Goal: Transaction & Acquisition: Book appointment/travel/reservation

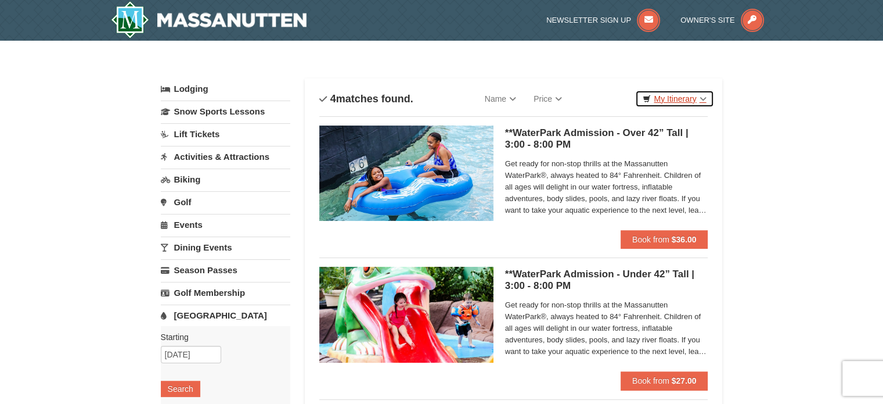
click at [701, 95] on link "My Itinerary" at bounding box center [674, 98] width 78 height 17
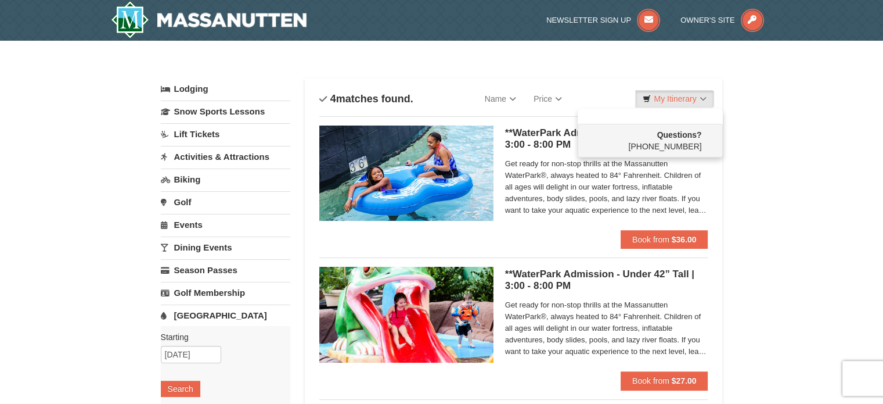
click at [783, 109] on div "× Categories List Filter My Itinerary Questions? 1-540-289-9441 Lodging Arrival…" at bounding box center [441, 388] width 883 height 695
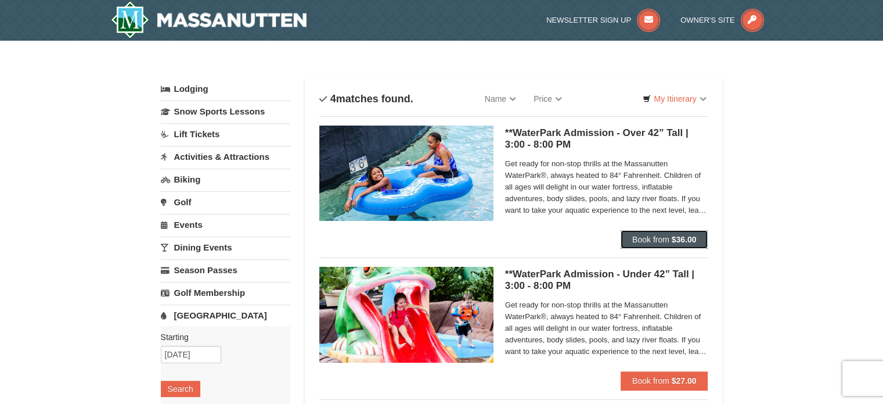
click at [657, 235] on span "Book from" at bounding box center [650, 239] width 37 height 9
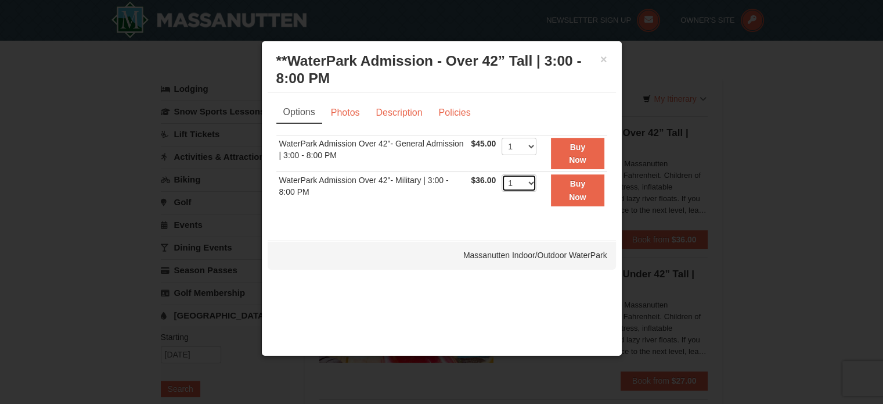
click at [534, 177] on select "1 2 3 4 5 6 7 8 9 10 11 12 13 14 15 16 17 18 19 20 21 22" at bounding box center [519, 182] width 35 height 17
click at [407, 222] on div "Options Photos Description Policies Sorry, no matches found. Please remove some…" at bounding box center [442, 161] width 348 height 136
click at [532, 143] on select "1 2 3 4 5 6 7 8 9 10 11 12 13 14 15 16 17 18 19 20 21 22" at bounding box center [519, 146] width 35 height 17
select select "8"
click at [502, 138] on select "1 2 3 4 5 6 7 8 9 10 11 12 13 14 15 16 17 18 19 20 21 22" at bounding box center [519, 146] width 35 height 17
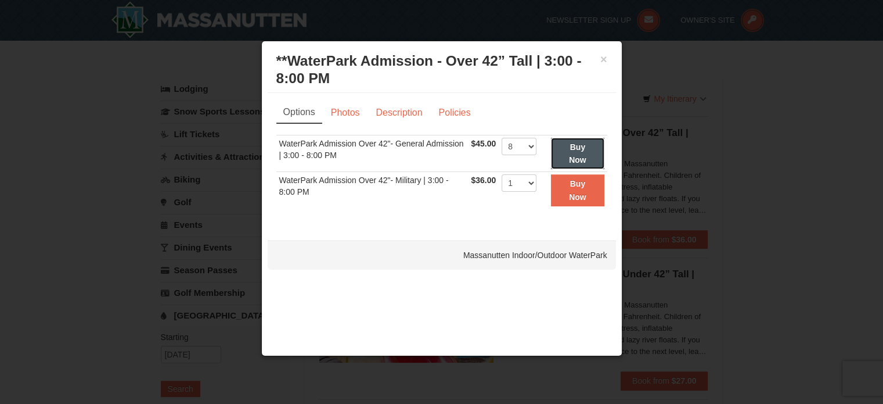
click at [582, 145] on strong "Buy Now" at bounding box center [577, 153] width 17 height 22
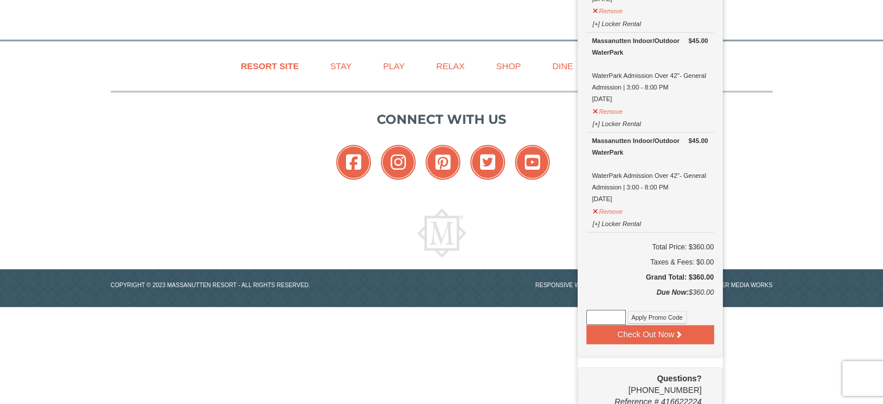
scroll to position [710, 0]
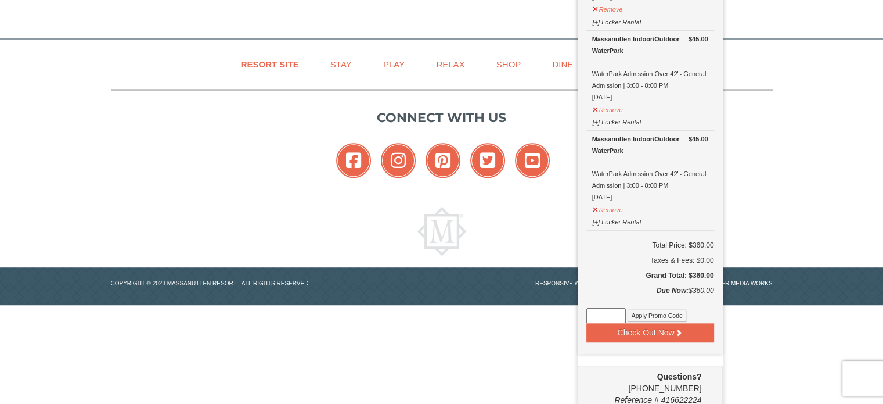
click at [602, 308] on input at bounding box center [605, 315] width 39 height 15
paste input "WPHarvestMonThurs25"
type input "WPHarvestMonThurs25"
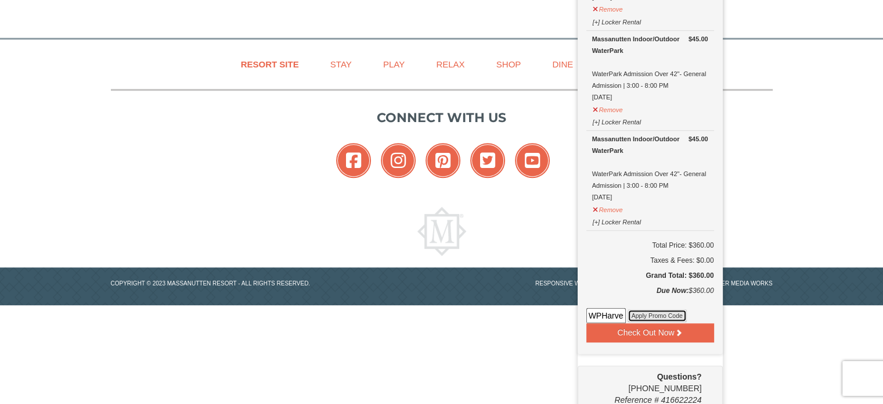
click at [649, 309] on button "Apply Promo Code" at bounding box center [657, 315] width 59 height 13
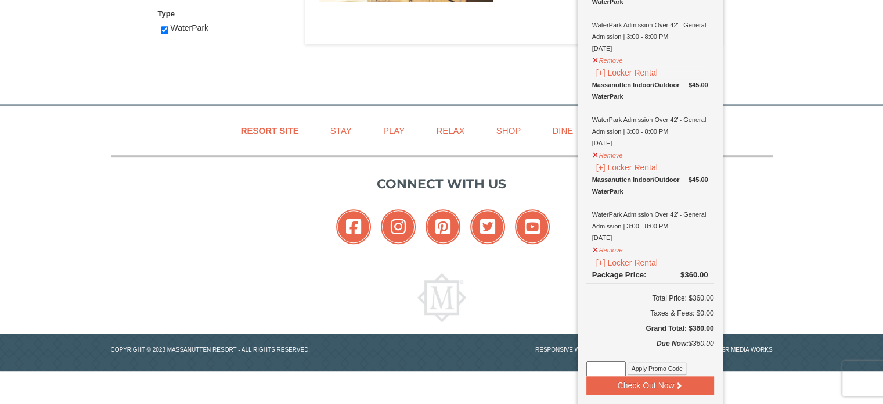
scroll to position [698, 0]
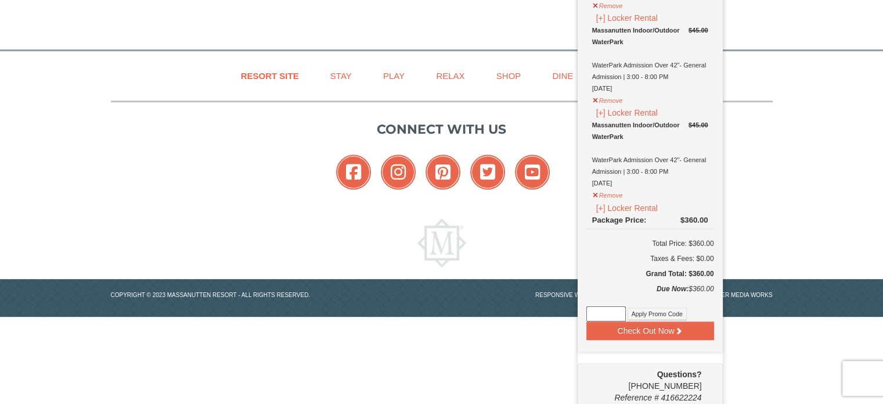
click at [610, 306] on input at bounding box center [605, 313] width 39 height 15
paste input "WPHarvestMonThurs25"
type input "WPHarvestMonThurs25"
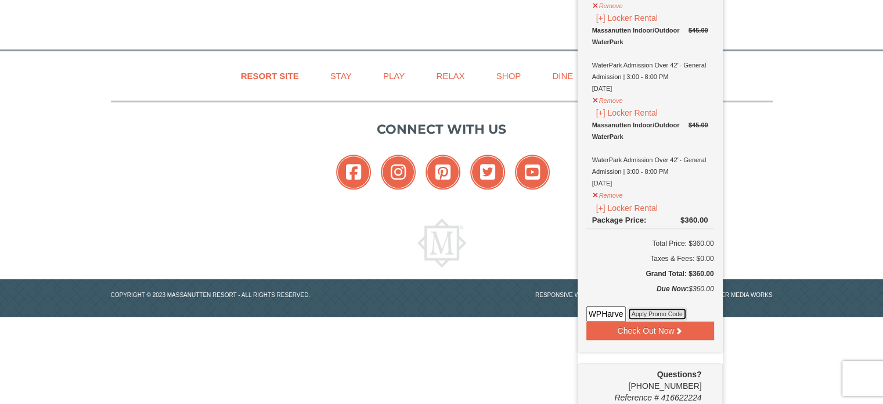
click at [643, 307] on button "Apply Promo Code" at bounding box center [657, 313] width 59 height 13
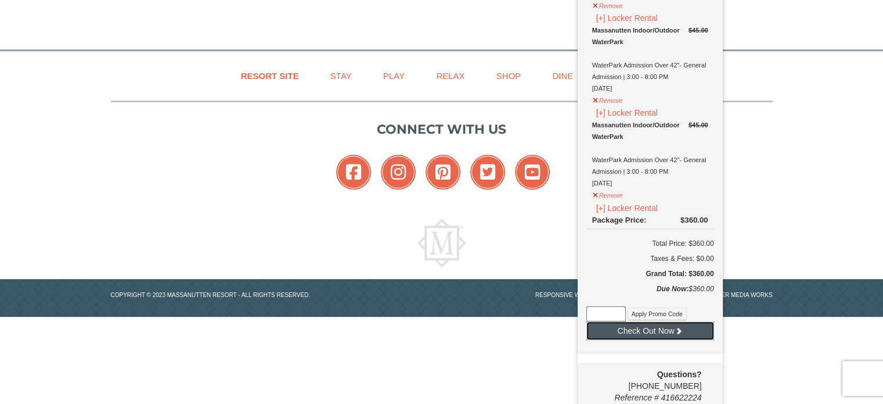
click at [655, 325] on button "Check Out Now" at bounding box center [650, 330] width 128 height 19
